Goal: Task Accomplishment & Management: Complete application form

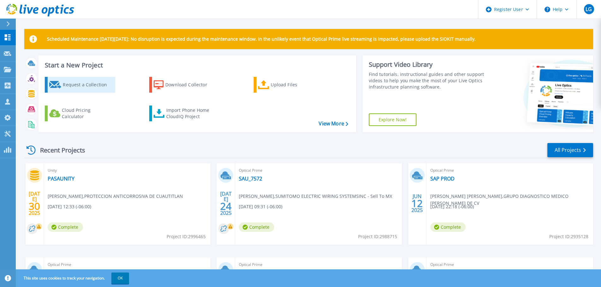
click at [80, 92] on link "Request a Collection" at bounding box center [80, 85] width 70 height 16
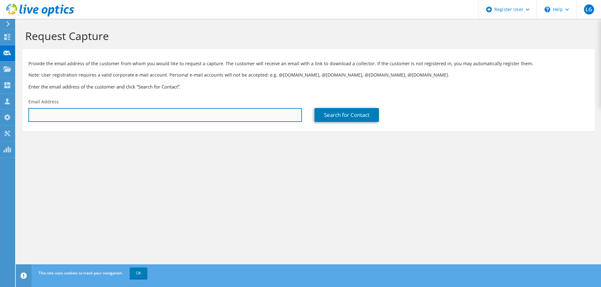
click at [105, 116] on input "text" at bounding box center [165, 115] width 274 height 14
click at [136, 116] on input "text" at bounding box center [165, 115] width 274 height 14
paste input "[PERSON_NAME][EMAIL_ADDRESS][DOMAIN_NAME]"
type input "[PERSON_NAME][EMAIL_ADDRESS][DOMAIN_NAME]"
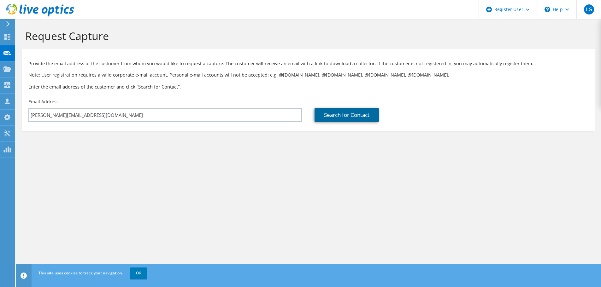
click at [341, 117] on link "Search for Contact" at bounding box center [347, 115] width 64 height 14
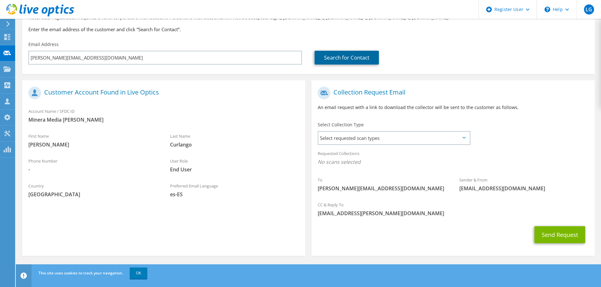
scroll to position [58, 0]
click at [350, 140] on span "Select requested scan types" at bounding box center [393, 138] width 151 height 13
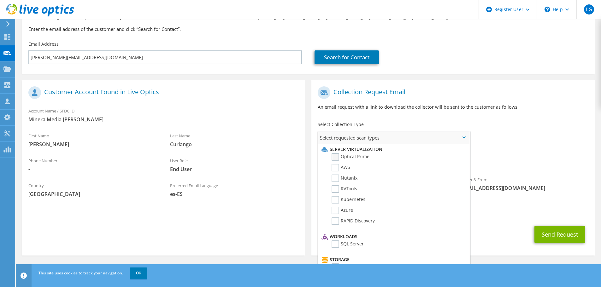
click at [338, 158] on label "Optical Prime" at bounding box center [351, 157] width 38 height 8
click at [0, 0] on input "Optical Prime" at bounding box center [0, 0] width 0 height 0
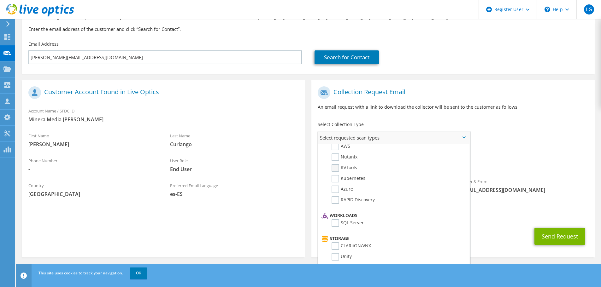
click at [337, 169] on label "RVTools" at bounding box center [345, 168] width 26 height 8
click at [0, 0] on input "RVTools" at bounding box center [0, 0] width 0 height 0
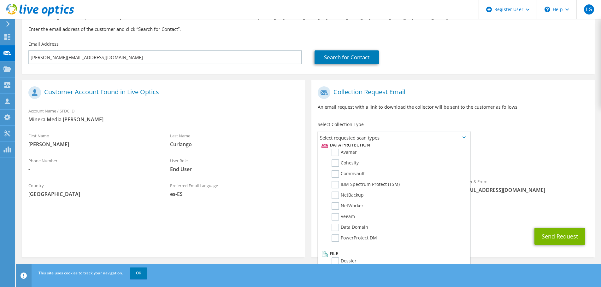
scroll to position [279, 0]
click at [567, 236] on button "Send Request" at bounding box center [560, 236] width 51 height 17
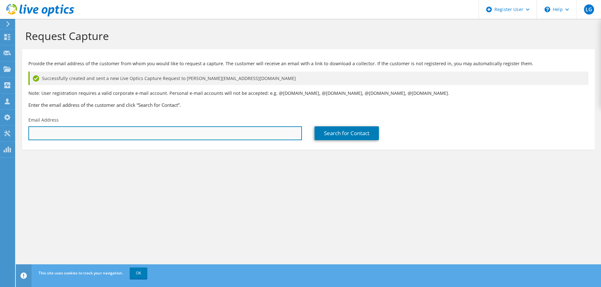
click at [68, 131] on input "text" at bounding box center [165, 134] width 274 height 14
